Goal: Use online tool/utility: Utilize a website feature to perform a specific function

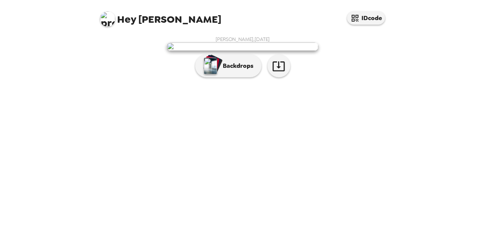
scroll to position [22, 0]
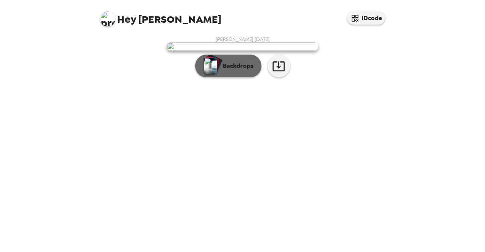
click at [244, 70] on p "Backdrops" at bounding box center [236, 65] width 34 height 9
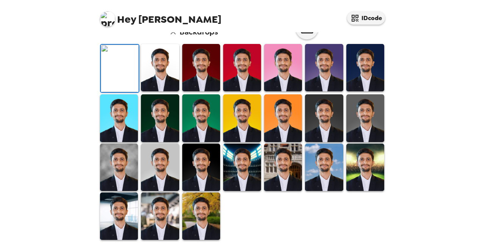
scroll to position [114, 0]
click at [158, 91] on img at bounding box center [160, 67] width 38 height 47
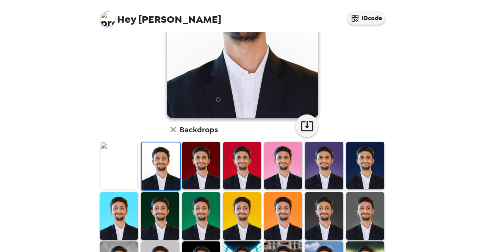
click at [193, 173] on img at bounding box center [201, 165] width 38 height 47
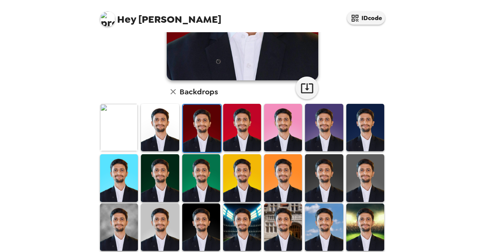
scroll to position [208, 0]
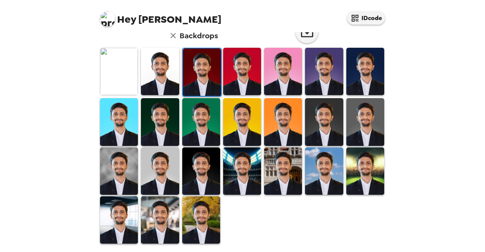
click at [210, 178] on img at bounding box center [201, 170] width 38 height 47
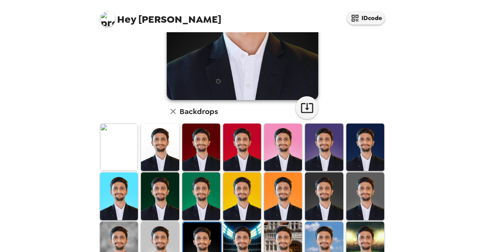
scroll to position [94, 0]
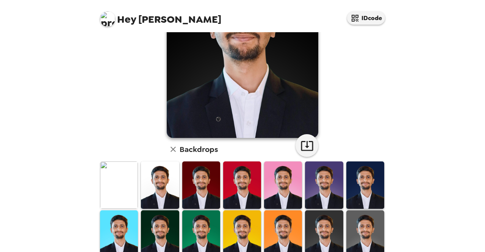
click at [354, 180] on img at bounding box center [365, 184] width 38 height 47
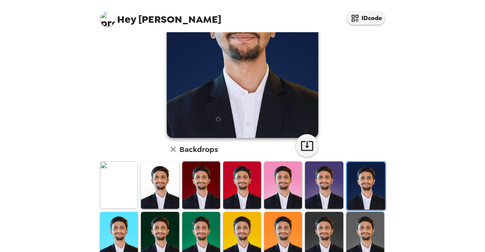
click at [120, 194] on img at bounding box center [119, 184] width 38 height 47
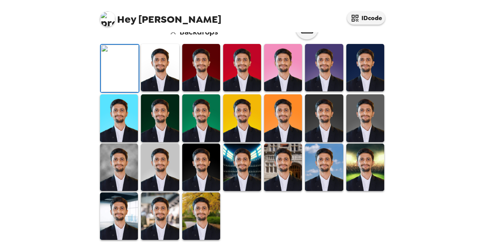
scroll to position [94, 0]
click at [309, 33] on icon "button" at bounding box center [307, 28] width 12 height 10
click at [165, 91] on img at bounding box center [160, 67] width 38 height 47
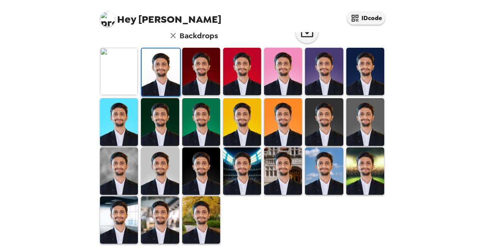
scroll to position [0, 0]
